Goal: Transaction & Acquisition: Purchase product/service

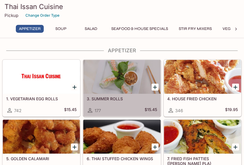
click at [125, 89] on div at bounding box center [121, 77] width 77 height 34
click at [94, 110] on div "177" at bounding box center [94, 110] width 14 height 7
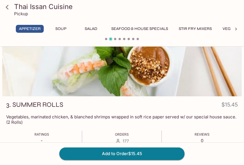
scroll to position [81, 0]
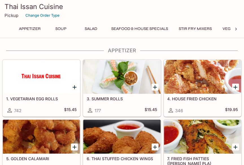
click at [155, 88] on icon "Add 3. SUMMER ROLLS" at bounding box center [155, 87] width 4 height 4
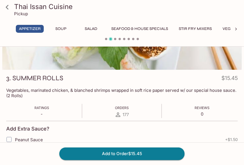
scroll to position [108, 0]
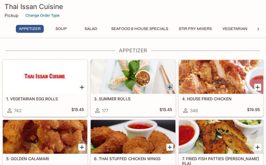
click at [171, 87] on icon "Add 3. SUMMER ROLLS" at bounding box center [170, 87] width 4 height 4
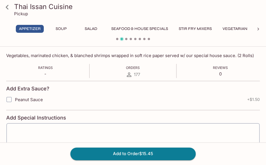
scroll to position [108, 0]
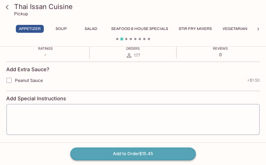
click at [130, 152] on button "Add to Order $15.45" at bounding box center [133, 154] width 126 height 12
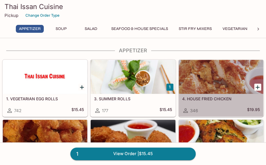
click at [227, 99] on h5 "4. HOUSE FRIED CHICKEN" at bounding box center [221, 98] width 78 height 5
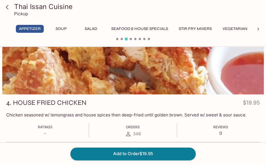
scroll to position [54, 0]
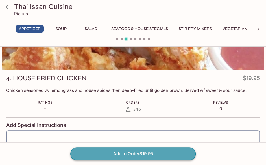
click at [152, 153] on button "Add to Order $19.95" at bounding box center [133, 154] width 126 height 12
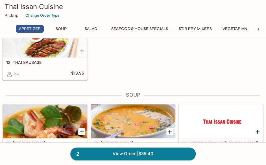
scroll to position [270, 0]
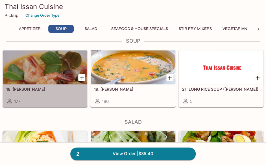
click at [62, 74] on div at bounding box center [45, 67] width 85 height 34
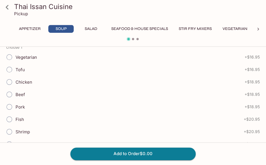
scroll to position [162, 0]
click at [10, 106] on input "Shrimp" at bounding box center [9, 107] width 12 height 12
radio input "true"
click at [10, 128] on input "Seafood" at bounding box center [9, 132] width 12 height 12
radio input "true"
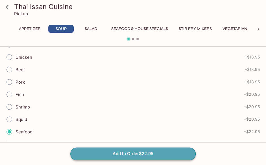
click at [111, 152] on button "Add to Order $22.95" at bounding box center [133, 154] width 126 height 12
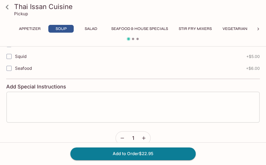
scroll to position [432, 0]
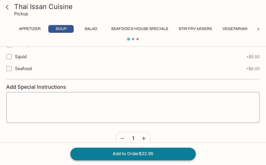
click at [134, 154] on button "Add to Order $22.95" at bounding box center [133, 154] width 126 height 12
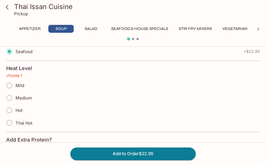
scroll to position [216, 0]
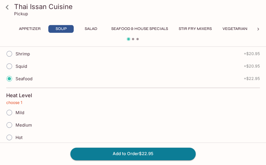
click at [9, 122] on input "Medium" at bounding box center [9, 125] width 12 height 12
radio input "true"
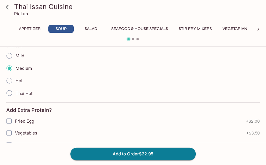
scroll to position [324, 0]
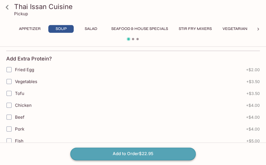
click at [133, 154] on button "Add to Order $22.95" at bounding box center [133, 154] width 126 height 12
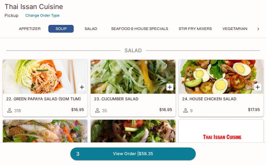
scroll to position [325, 0]
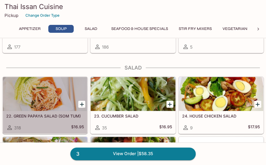
click at [53, 102] on div at bounding box center [45, 94] width 85 height 34
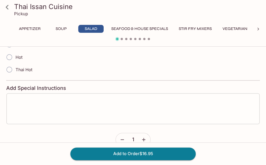
scroll to position [216, 0]
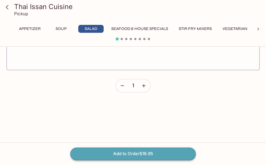
click at [135, 156] on button "Add to Order $16.95" at bounding box center [133, 154] width 126 height 12
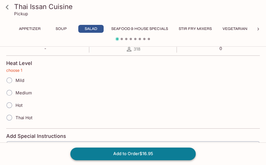
scroll to position [114, 0]
click at [9, 92] on input "Medium" at bounding box center [9, 93] width 12 height 12
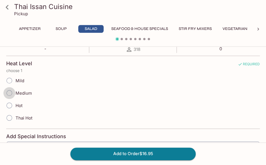
click at [10, 94] on input "Medium" at bounding box center [9, 93] width 12 height 12
radio input "true"
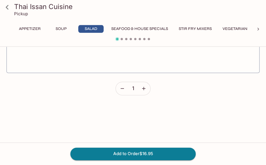
scroll to position [222, 0]
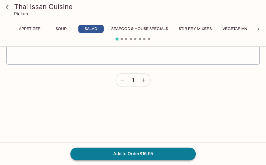
click at [137, 153] on button "Add to Order $16.95" at bounding box center [133, 154] width 126 height 12
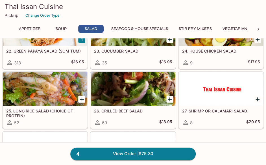
scroll to position [379, 0]
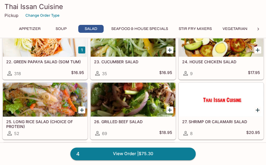
click at [141, 108] on div at bounding box center [133, 100] width 85 height 34
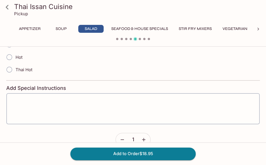
scroll to position [108, 0]
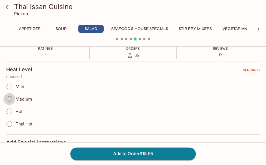
click at [11, 99] on input "Medium" at bounding box center [9, 99] width 12 height 12
radio input "true"
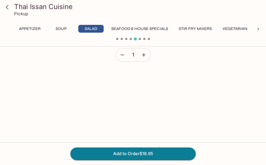
scroll to position [270, 0]
click at [136, 157] on button "Add to Order $18.95" at bounding box center [133, 154] width 126 height 12
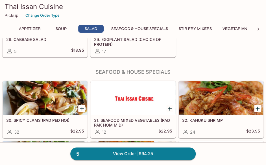
scroll to position [541, 0]
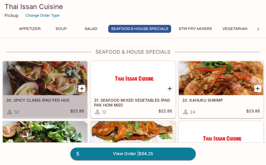
click at [63, 83] on div at bounding box center [45, 78] width 85 height 34
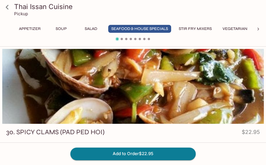
scroll to position [391, 0]
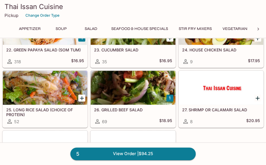
click at [68, 98] on div at bounding box center [45, 88] width 85 height 34
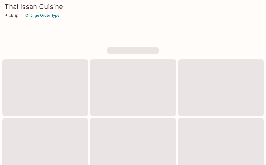
scroll to position [391, 0]
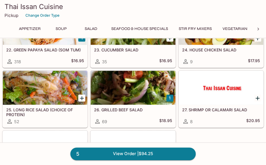
click at [257, 30] on icon at bounding box center [259, 29] width 6 height 6
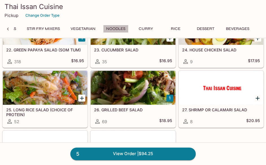
click at [113, 29] on button "Noodles" at bounding box center [115, 29] width 25 height 8
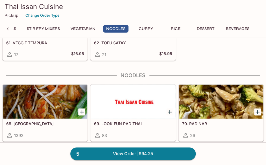
scroll to position [1198, 0]
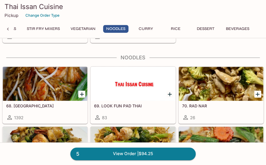
click at [63, 84] on div at bounding box center [45, 84] width 85 height 34
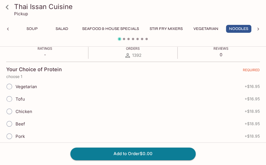
scroll to position [162, 0]
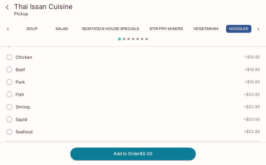
click at [12, 106] on input "Shrimp" at bounding box center [9, 107] width 12 height 12
radio input "true"
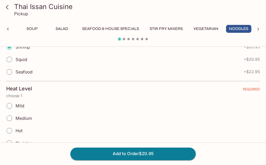
scroll to position [270, 0]
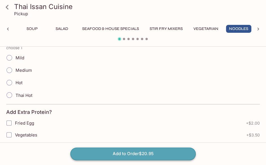
click at [115, 154] on button "Add to Order $20.95" at bounding box center [133, 154] width 126 height 12
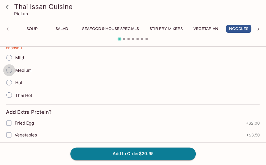
click at [10, 69] on input "Medium" at bounding box center [9, 70] width 12 height 12
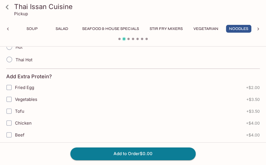
scroll to position [325, 0]
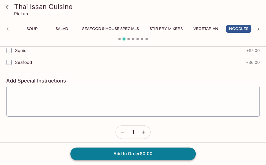
click at [131, 151] on button "Add to Order $0.00" at bounding box center [133, 154] width 126 height 12
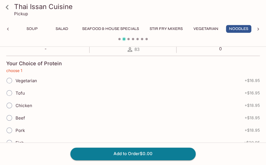
scroll to position [168, 0]
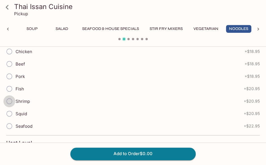
click at [10, 99] on input "Shrimp" at bounding box center [9, 101] width 12 height 12
radio input "true"
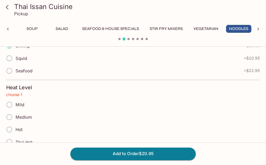
scroll to position [222, 0]
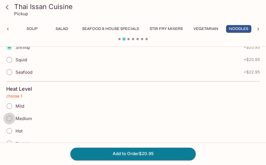
click at [12, 116] on input "Medium" at bounding box center [9, 119] width 12 height 12
radio input "true"
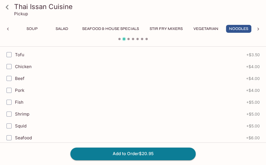
scroll to position [384, 0]
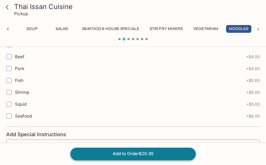
click at [138, 156] on button "Add to Order $20.95" at bounding box center [133, 154] width 126 height 12
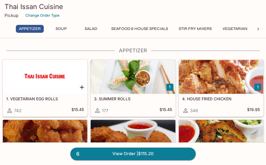
scroll to position [54, 0]
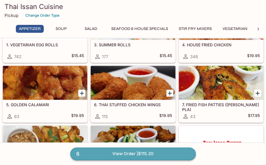
click at [132, 152] on link "6 View Order | $115.20" at bounding box center [133, 154] width 126 height 12
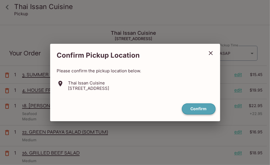
click at [193, 109] on button "Confirm" at bounding box center [199, 109] width 34 height 11
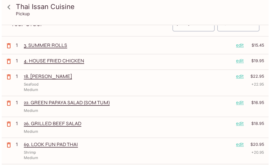
scroll to position [54, 0]
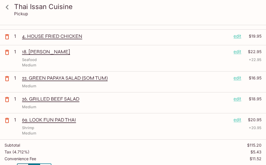
click at [235, 121] on p "edit" at bounding box center [238, 120] width 8 height 6
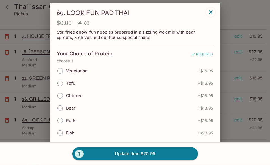
scroll to position [45, 0]
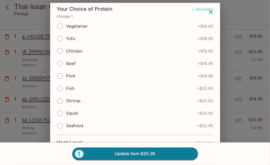
click at [62, 124] on input "Seafood" at bounding box center [60, 126] width 12 height 12
radio input "true"
click at [62, 124] on input "Seafood" at bounding box center [60, 126] width 12 height 12
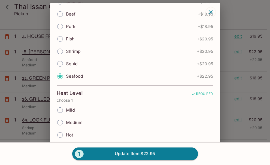
scroll to position [90, 0]
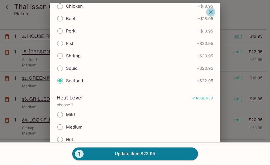
click at [211, 12] on icon "button" at bounding box center [210, 12] width 4 height 4
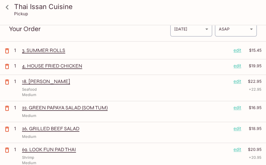
scroll to position [0, 0]
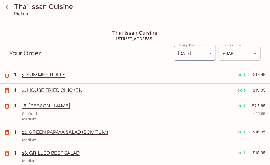
click at [253, 53] on body "Thai Issan Cuisine Pickup Thai Issan Cuisine [STREET_ADDRESS] Your Order Pickup…" at bounding box center [135, 107] width 270 height 165
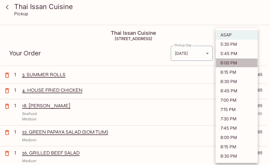
click at [231, 64] on li "6:00 PM" at bounding box center [236, 62] width 42 height 9
type input "[DATE]T04:00:22.000000Z"
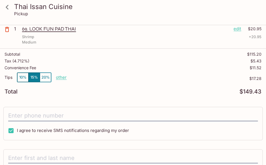
scroll to position [162, 0]
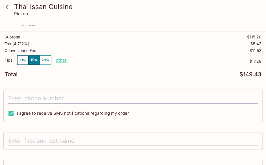
click at [23, 58] on button "10%" at bounding box center [22, 59] width 11 height 9
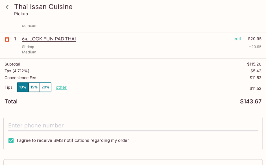
scroll to position [0, 0]
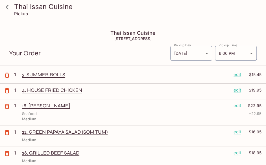
click at [8, 8] on icon at bounding box center [7, 7] width 10 height 10
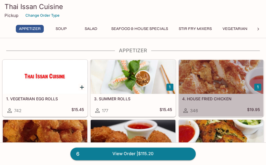
click at [199, 84] on div at bounding box center [221, 77] width 85 height 34
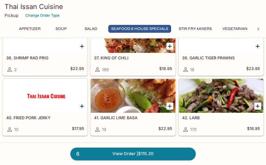
scroll to position [649, 0]
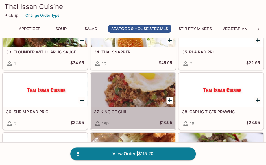
click at [150, 92] on div at bounding box center [133, 90] width 85 height 34
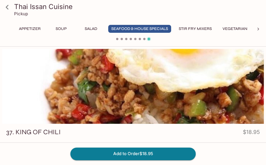
scroll to position [54, 0]
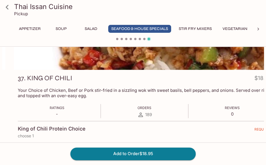
click at [57, 92] on p "Your Choice of Chicken, Beef or Pork stir-fried in a sizzling wok with sweet ba…" at bounding box center [145, 93] width 254 height 11
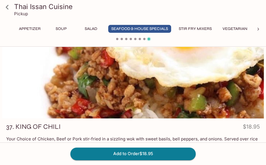
scroll to position [0, 0]
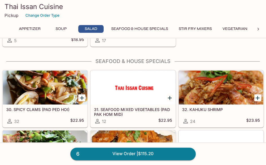
scroll to position [553, 0]
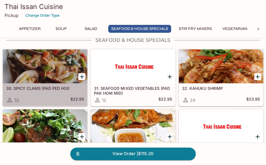
click at [65, 70] on div at bounding box center [45, 67] width 85 height 34
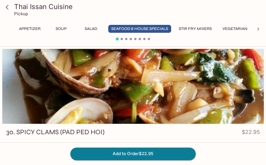
scroll to position [108, 0]
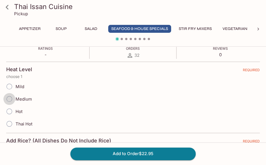
click at [10, 99] on input "Medium" at bounding box center [9, 99] width 12 height 12
radio input "true"
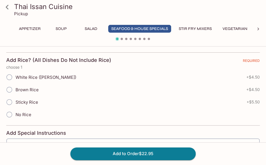
scroll to position [216, 0]
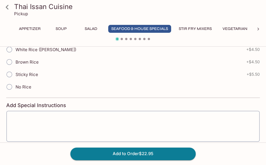
click at [9, 87] on input "No Rice" at bounding box center [9, 87] width 12 height 12
click at [11, 86] on input "No Rice" at bounding box center [9, 87] width 12 height 12
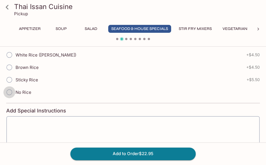
click at [14, 91] on input "No Rice" at bounding box center [9, 92] width 12 height 12
radio input "true"
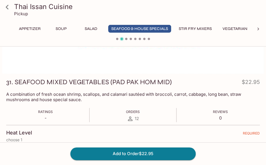
scroll to position [0, 0]
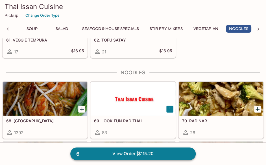
scroll to position [1202, 0]
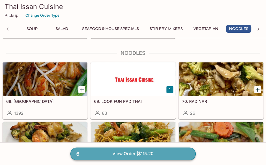
click at [128, 150] on link "6 View Order | $115.20" at bounding box center [133, 154] width 126 height 12
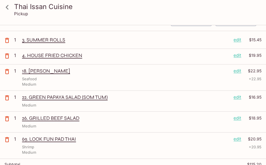
scroll to position [54, 0]
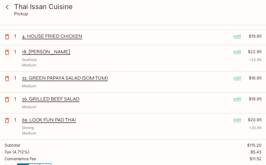
click at [72, 79] on p "22. GREEN PAPAYA SALAD (SOM TUM)" at bounding box center [125, 78] width 207 height 6
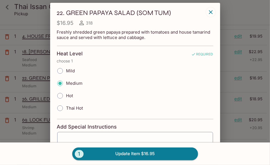
click at [208, 12] on icon "button" at bounding box center [210, 12] width 7 height 7
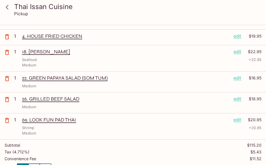
click at [235, 80] on p "edit" at bounding box center [238, 78] width 8 height 6
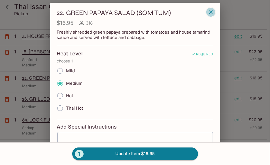
click at [209, 14] on icon "button" at bounding box center [210, 12] width 4 height 4
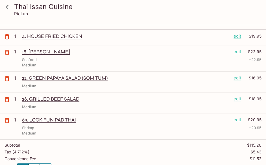
click at [71, 79] on p "22. GREEN PAPAYA SALAD (SOM TUM)" at bounding box center [125, 78] width 207 height 6
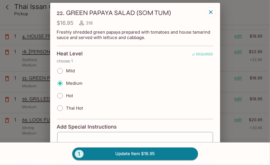
click at [210, 11] on icon "button" at bounding box center [210, 12] width 7 height 7
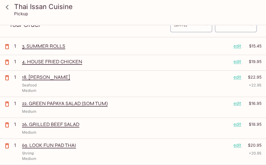
scroll to position [0, 0]
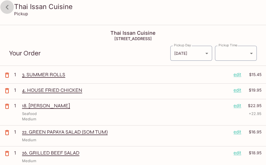
click at [8, 9] on icon at bounding box center [7, 7] width 10 height 10
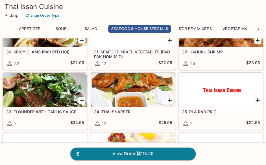
scroll to position [595, 0]
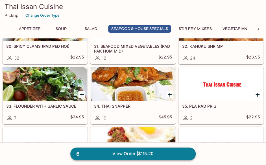
click at [148, 154] on link "6 View Order | $115.20" at bounding box center [133, 154] width 126 height 12
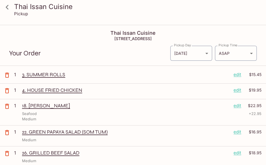
scroll to position [54, 0]
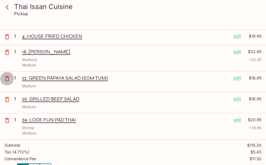
click at [8, 78] on icon "button" at bounding box center [7, 78] width 7 height 7
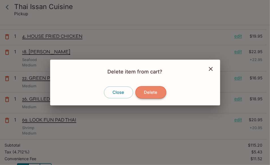
click at [147, 92] on button "Delete" at bounding box center [150, 92] width 31 height 12
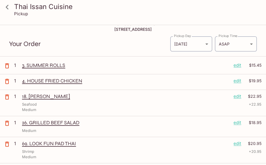
scroll to position [0, 0]
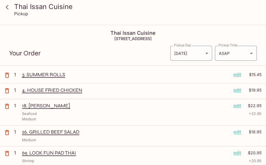
click at [5, 7] on icon at bounding box center [7, 7] width 10 height 10
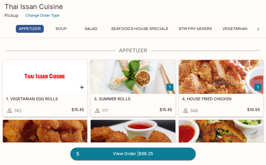
click at [216, 85] on div at bounding box center [221, 77] width 85 height 34
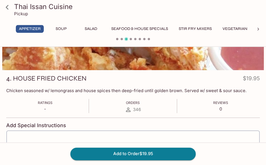
scroll to position [54, 0]
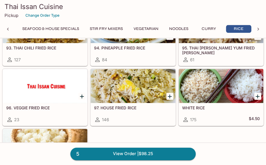
scroll to position [1678, 0]
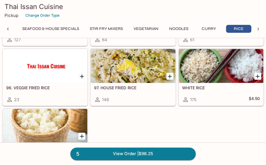
click at [135, 63] on div at bounding box center [133, 66] width 85 height 34
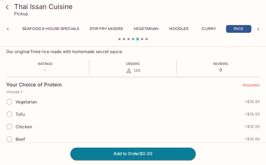
scroll to position [162, 0]
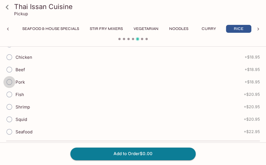
click at [10, 81] on input "Pork" at bounding box center [9, 82] width 12 height 12
radio input "true"
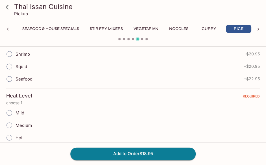
scroll to position [216, 0]
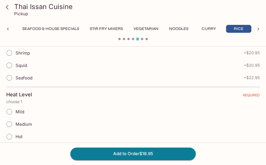
click at [11, 122] on input "Medium" at bounding box center [9, 124] width 12 height 12
radio input "true"
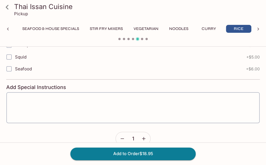
scroll to position [433, 0]
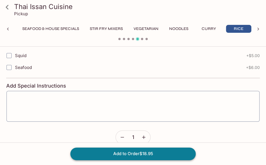
click at [138, 156] on button "Add to Order $18.95" at bounding box center [133, 154] width 126 height 12
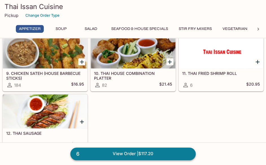
scroll to position [216, 0]
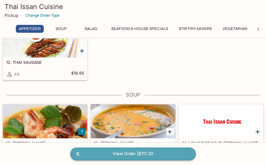
click at [138, 153] on link "6 View Order | $117.20" at bounding box center [133, 154] width 126 height 12
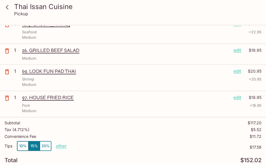
scroll to position [108, 0]
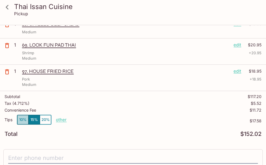
click at [23, 117] on button "10%" at bounding box center [22, 119] width 11 height 9
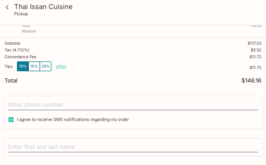
scroll to position [162, 0]
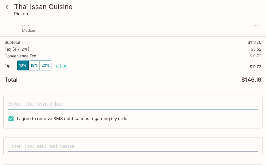
click at [64, 103] on input "tel" at bounding box center [133, 104] width 250 height 11
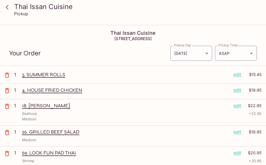
scroll to position [0, 0]
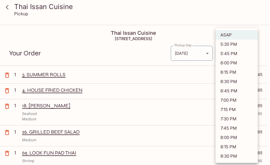
click at [252, 54] on body "Thai Issan Cuisine Pickup Thai Issan Cuisine [STREET_ADDRESS] Your Order Pickup…" at bounding box center [135, 107] width 270 height 165
click at [232, 63] on li "6:00 PM" at bounding box center [236, 62] width 42 height 9
type input "[DATE]T04:00:53.000000Z"
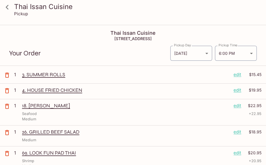
click at [139, 59] on div "Your Order Pickup Day [DATE] [DATE] Pickup Day Pickup Time 6:00 PM [DATE]T04:00…" at bounding box center [133, 50] width 266 height 29
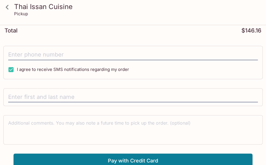
scroll to position [212, 0]
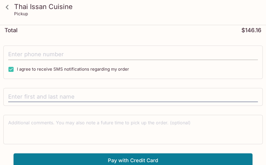
click at [41, 56] on input "tel" at bounding box center [133, 54] width 250 height 11
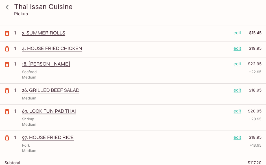
scroll to position [0, 0]
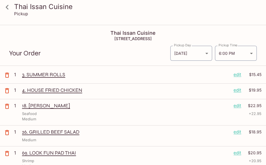
click at [7, 8] on icon at bounding box center [7, 7] width 3 height 5
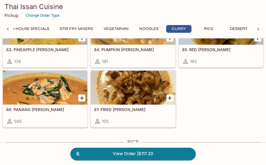
scroll to position [1533, 0]
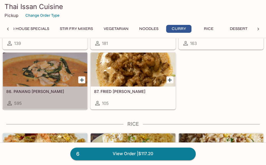
click at [69, 72] on div at bounding box center [45, 70] width 85 height 34
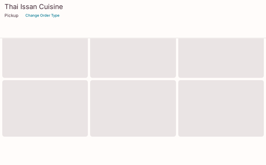
scroll to position [391, 0]
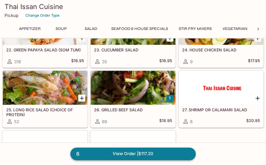
click at [121, 157] on link "6 View Order | $117.20" at bounding box center [133, 154] width 126 height 12
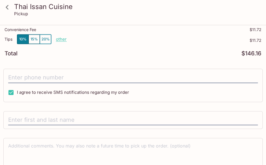
scroll to position [212, 0]
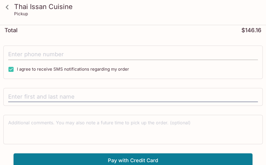
click at [31, 54] on input "tel" at bounding box center [133, 54] width 250 height 11
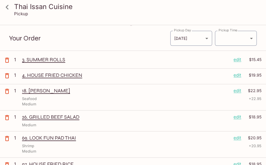
scroll to position [0, 0]
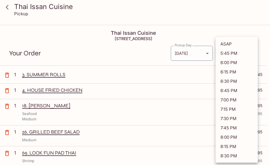
click at [253, 58] on body "Thai Issan Cuisine Pickup Thai Issan Cuisine [STREET_ADDRESS] Your Order Pickup…" at bounding box center [135, 107] width 270 height 165
click at [234, 64] on li "6:00 PM" at bounding box center [236, 62] width 42 height 9
type input "[DATE]T04:00:00.000000Z"
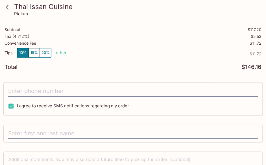
scroll to position [158, 0]
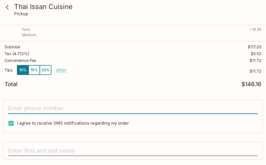
click at [42, 110] on input "tel" at bounding box center [133, 108] width 250 height 11
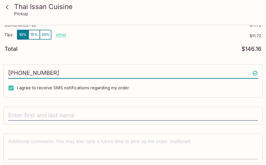
scroll to position [212, 0]
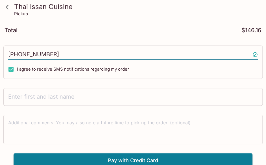
type input "[PHONE_NUMBER]"
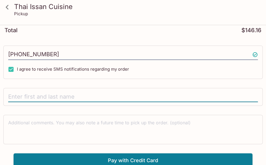
click at [43, 94] on input "text" at bounding box center [133, 97] width 250 height 11
type input "[PERSON_NAME]"
click at [137, 154] on button "Pay with Credit Card" at bounding box center [133, 160] width 239 height 14
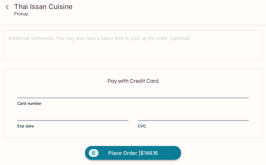
scroll to position [296, 0]
click at [127, 149] on span "Place Order | $146.16" at bounding box center [133, 153] width 50 height 9
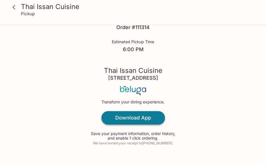
scroll to position [40, 0]
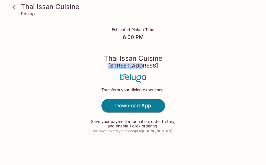
drag, startPoint x: 84, startPoint y: 66, endPoint x: 114, endPoint y: 66, distance: 30.3
click at [114, 66] on div "Order Submitted! Order # 111314 Estimated Pickup Time 6:00 PM Thai Issan Cuisin…" at bounding box center [133, 62] width 266 height 205
click at [108, 66] on h4 "[STREET_ADDRESS]" at bounding box center [133, 66] width 50 height 6
drag, startPoint x: 85, startPoint y: 66, endPoint x: 131, endPoint y: 67, distance: 46.4
click at [131, 67] on h4 "[STREET_ADDRESS]" at bounding box center [133, 66] width 50 height 6
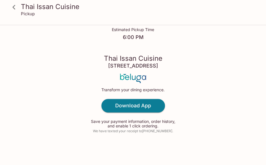
copy h4 "[STREET_ADDRESS]"
click at [201, 53] on div "Order Submitted! Order # 111314 Estimated Pickup Time 6:00 PM Thai Issan Cuisin…" at bounding box center [133, 62] width 266 height 205
